Goal: Task Accomplishment & Management: Complete application form

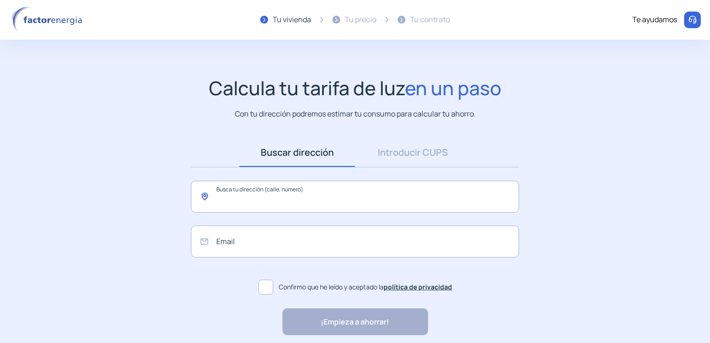
click at [253, 197] on input "text" at bounding box center [355, 197] width 328 height 32
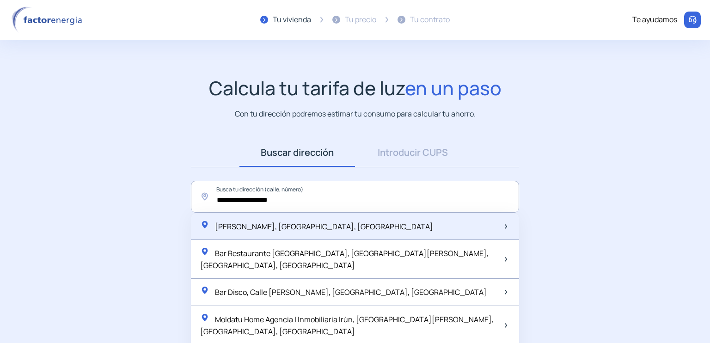
click at [277, 223] on span "Cipriano Larrañaga Kalea, Irún, España" at bounding box center [324, 226] width 218 height 10
type input "**********"
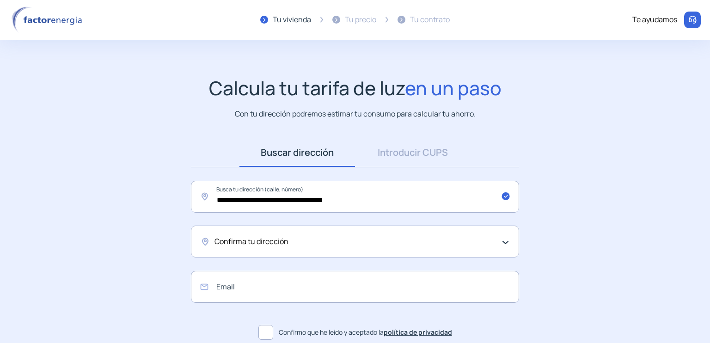
click at [507, 242] on div "Confirma tu dirección" at bounding box center [355, 242] width 328 height 32
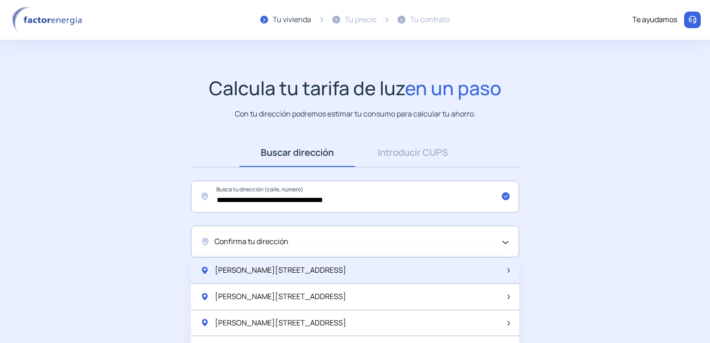
click at [251, 269] on span "Cipriano Larrañaga Kalea, 1, 1º Ctr" at bounding box center [280, 270] width 131 height 12
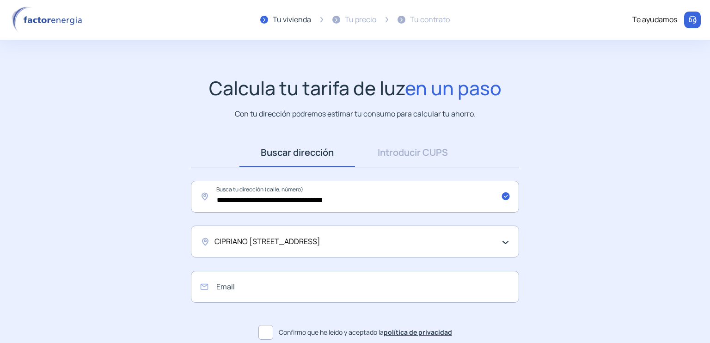
click at [506, 240] on div "CIPRIANO LARRAÑAGA KALEA, 1, 1º Ctr" at bounding box center [355, 242] width 328 height 32
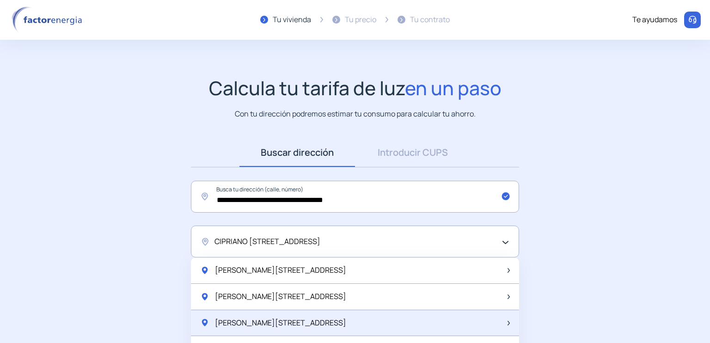
scroll to position [169, 0]
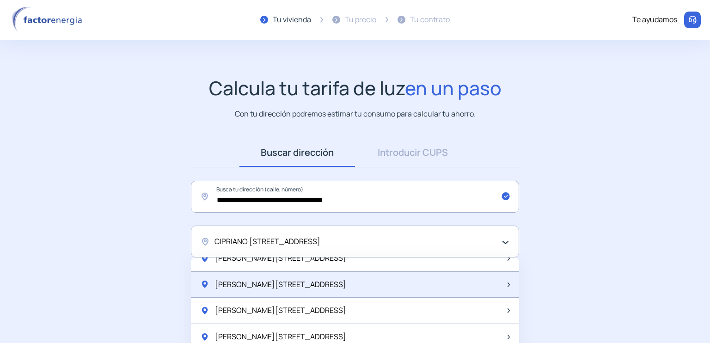
click at [500, 282] on div "Cipriano Larrañaga Kalea, 1, 3º B" at bounding box center [355, 285] width 328 height 26
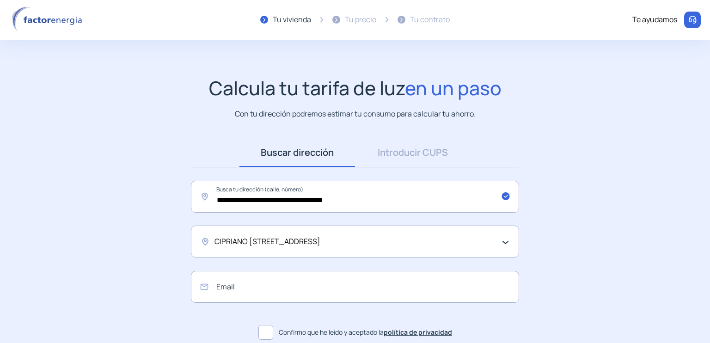
click at [268, 331] on span at bounding box center [265, 332] width 15 height 15
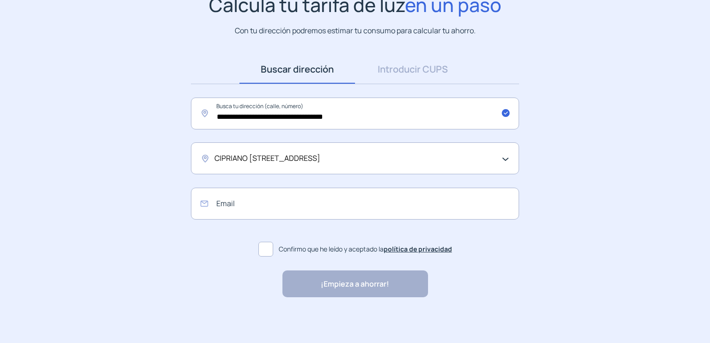
scroll to position [0, 0]
